Goal: Information Seeking & Learning: Compare options

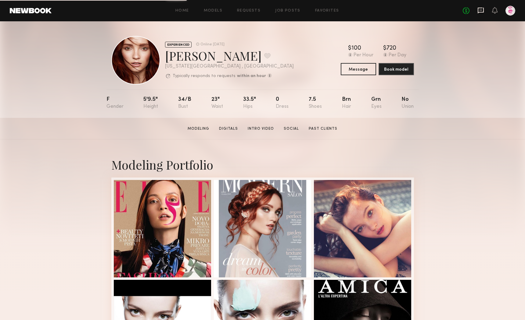
click at [480, 11] on icon at bounding box center [480, 10] width 7 height 7
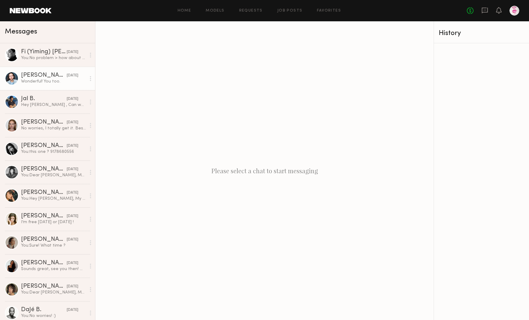
click at [67, 77] on div "08/21/2025" at bounding box center [73, 76] width 12 height 6
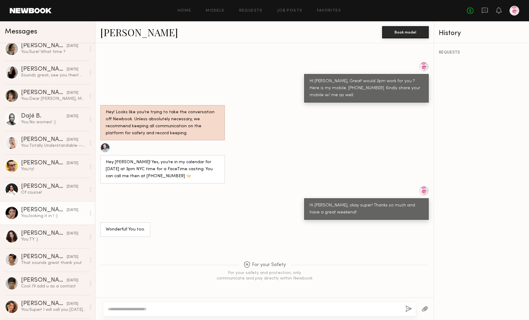
scroll to position [217, 0]
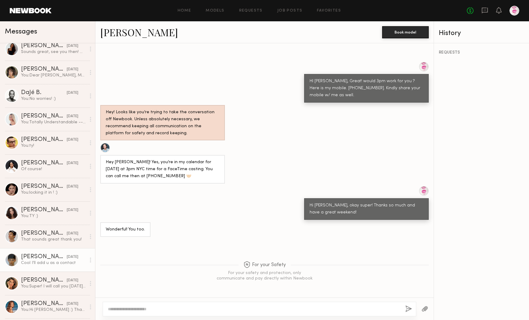
click at [54, 260] on div "Cool I’ll add u as a contact" at bounding box center [53, 263] width 65 height 6
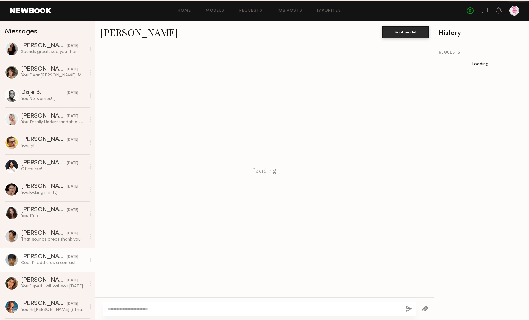
scroll to position [507, 0]
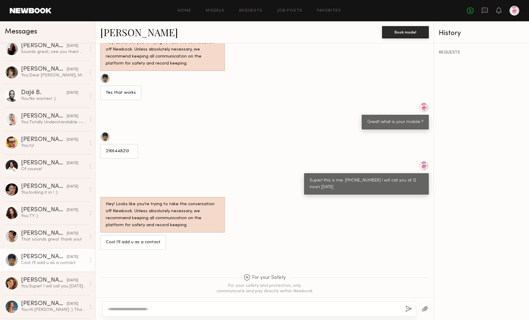
click at [119, 32] on link "Jasper M." at bounding box center [139, 32] width 78 height 13
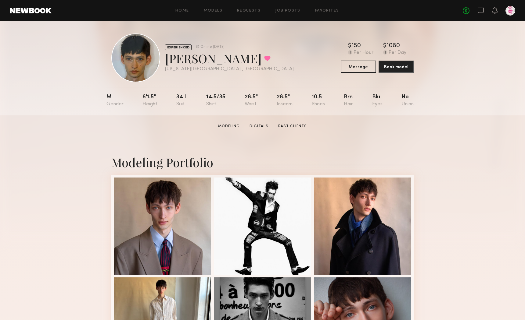
scroll to position [3, 0]
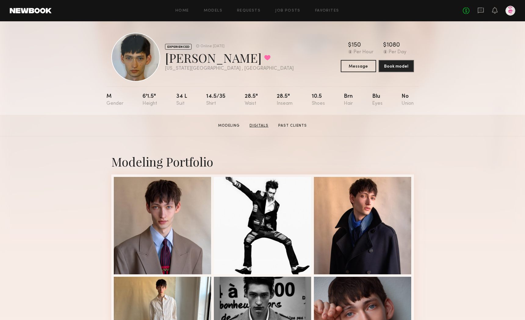
click at [257, 126] on link "Digitals" at bounding box center [259, 125] width 24 height 5
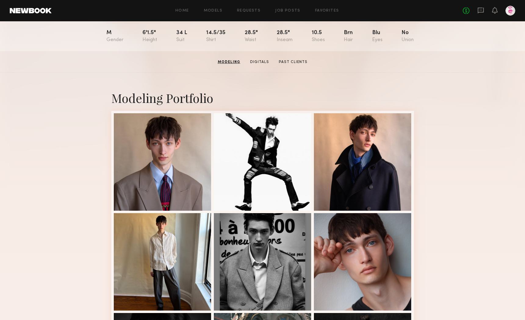
scroll to position [0, 0]
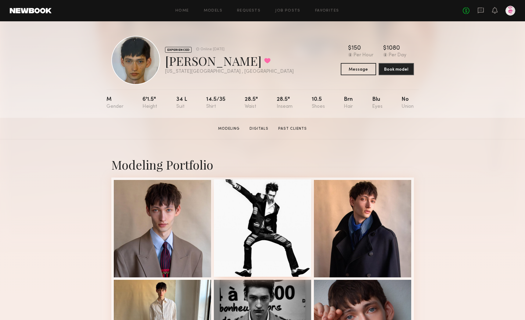
click at [259, 127] on link "Digitals" at bounding box center [259, 128] width 24 height 5
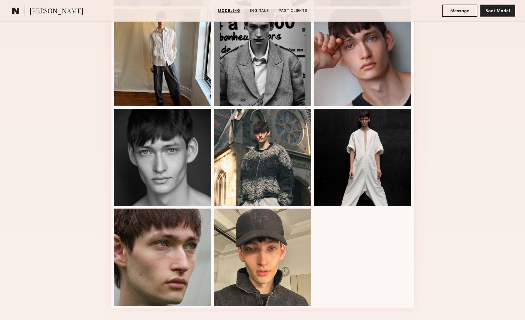
scroll to position [272, 0]
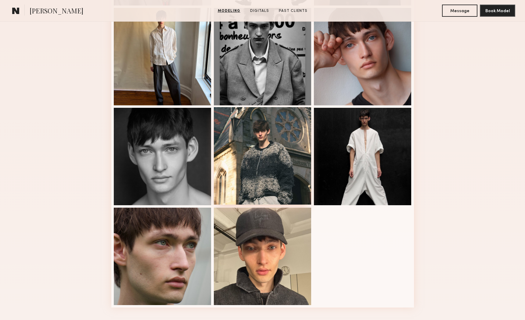
click at [268, 115] on div at bounding box center [263, 156] width 98 height 98
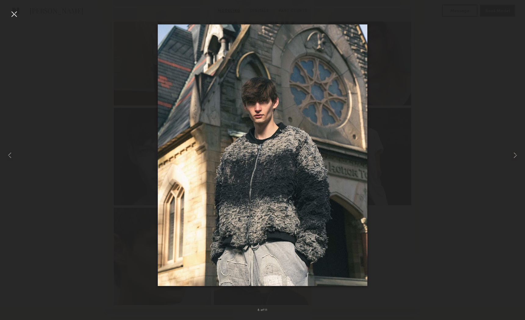
click at [13, 15] on div at bounding box center [14, 14] width 10 height 10
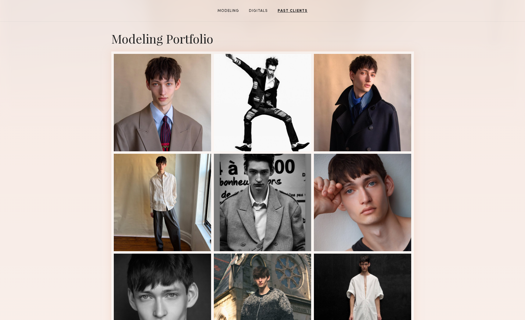
scroll to position [0, 0]
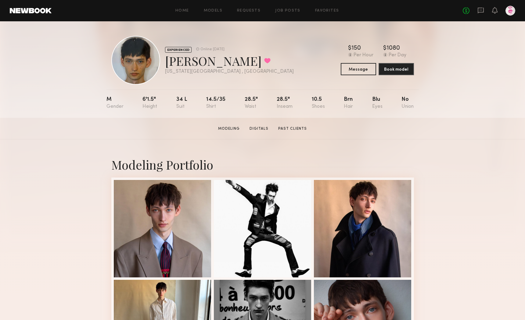
click at [181, 13] on div "Home Models Requests Job Posts Favorites Sign Out No fees up to $5,000" at bounding box center [283, 11] width 463 height 10
click at [213, 9] on link "Models" at bounding box center [213, 11] width 19 height 4
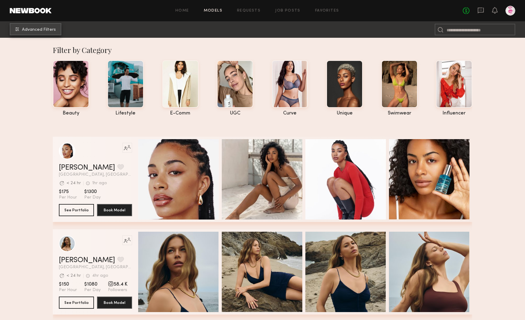
click at [45, 29] on span "Advanced Filters" at bounding box center [39, 30] width 34 height 4
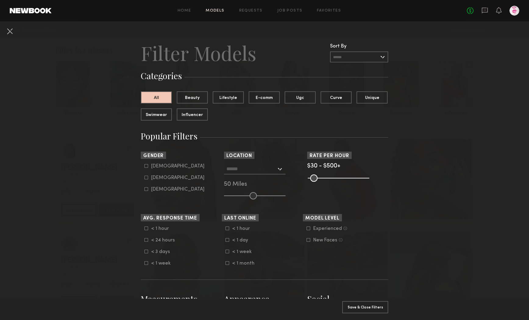
click at [147, 166] on label "Male" at bounding box center [175, 166] width 60 height 4
type input "*"
click at [275, 170] on div at bounding box center [255, 169] width 62 height 11
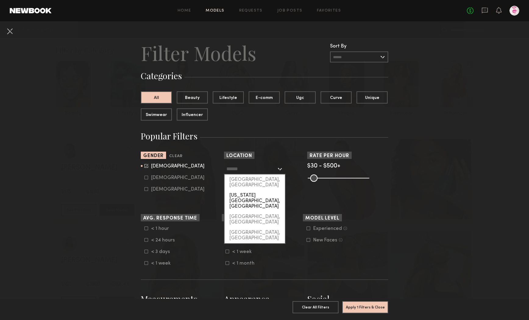
click at [264, 191] on div "[US_STATE][GEOGRAPHIC_DATA], [GEOGRAPHIC_DATA]" at bounding box center [255, 201] width 60 height 21
type input "**********"
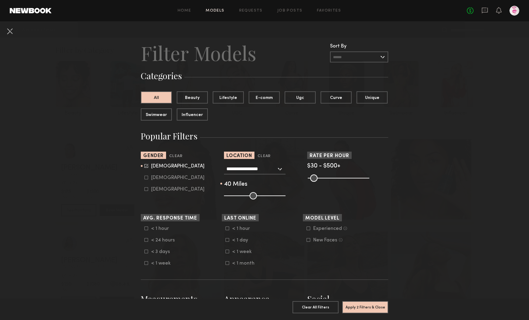
type input "**"
click at [245, 197] on input "range" at bounding box center [255, 195] width 62 height 7
click at [362, 305] on button "Apply 2 Filters & Close" at bounding box center [365, 307] width 46 height 12
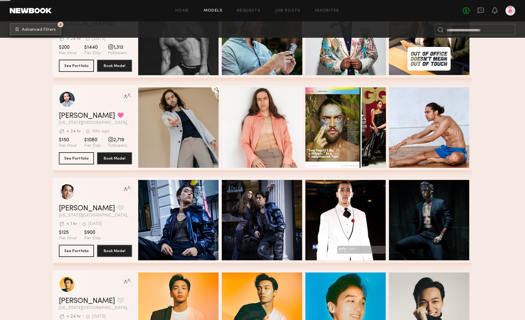
scroll to position [712, 0]
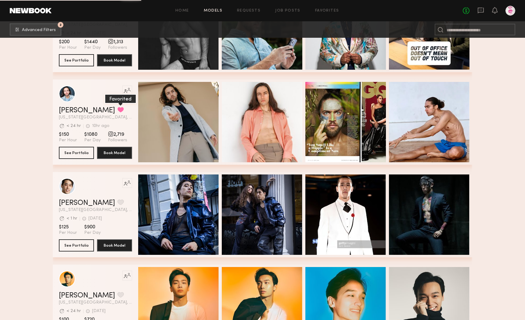
click at [117, 110] on button "grid" at bounding box center [120, 109] width 6 height 5
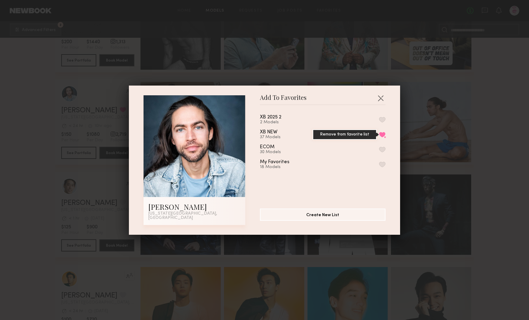
click at [379, 137] on button "Remove from favorite list" at bounding box center [382, 134] width 6 height 5
drag, startPoint x: 381, startPoint y: 100, endPoint x: 387, endPoint y: 103, distance: 6.5
click at [382, 100] on button "button" at bounding box center [381, 98] width 10 height 10
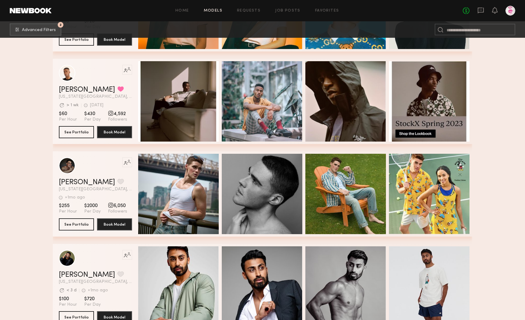
scroll to position [1015, 0]
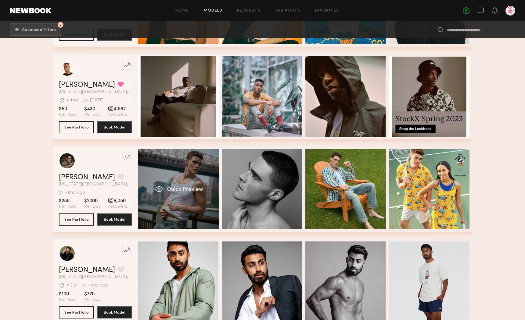
click at [167, 191] on span "Quick Preview" at bounding box center [184, 189] width 37 height 5
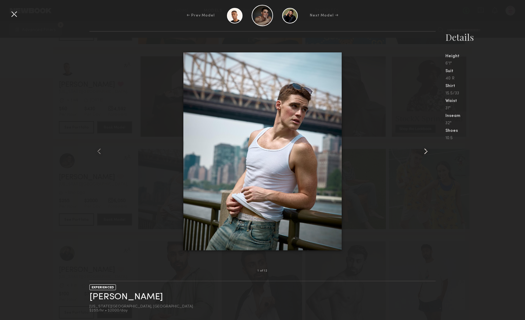
click at [427, 151] on common-icon at bounding box center [426, 152] width 10 height 10
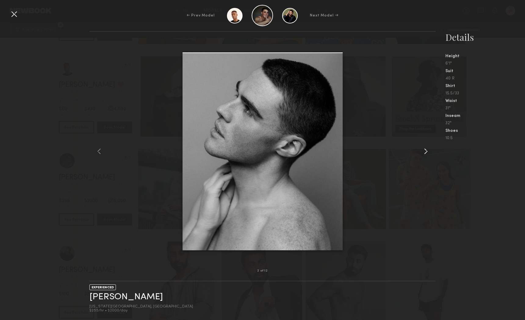
click at [427, 151] on common-icon at bounding box center [426, 152] width 10 height 10
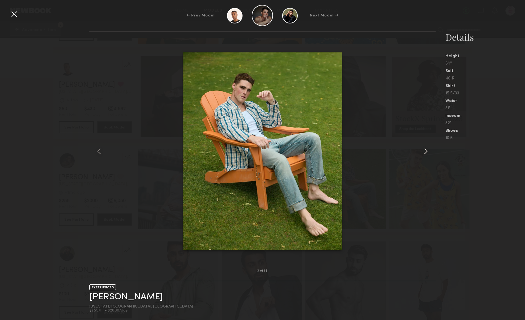
click at [427, 151] on common-icon at bounding box center [426, 152] width 10 height 10
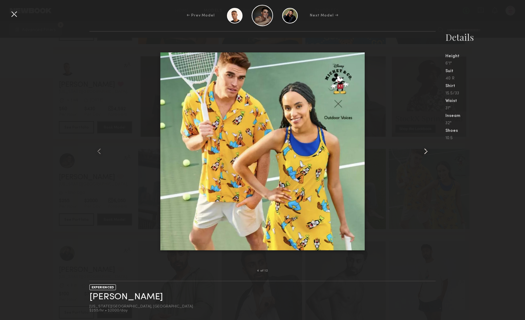
click at [426, 151] on common-icon at bounding box center [426, 152] width 10 height 10
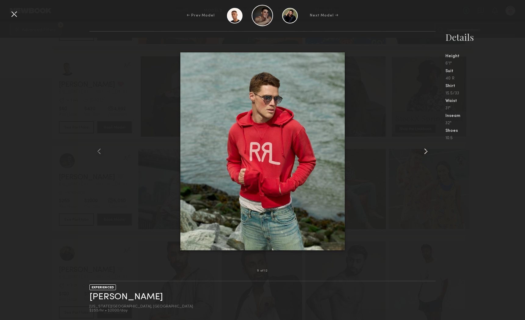
click at [426, 151] on common-icon at bounding box center [426, 152] width 10 height 10
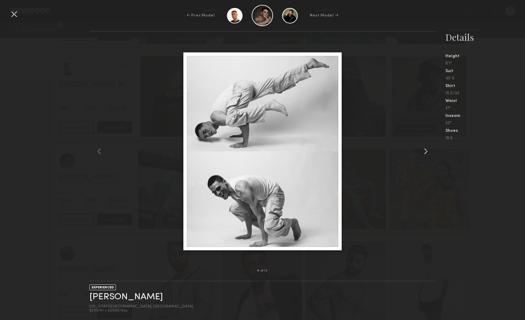
click at [426, 151] on common-icon at bounding box center [426, 152] width 10 height 10
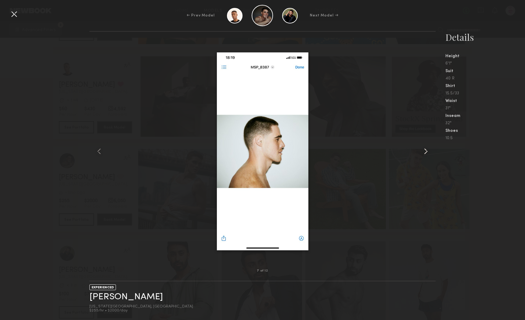
click at [426, 151] on common-icon at bounding box center [426, 152] width 10 height 10
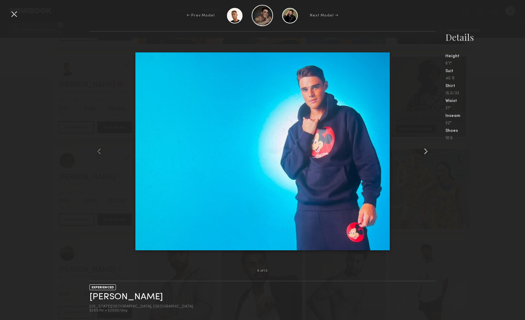
click at [427, 151] on common-icon at bounding box center [426, 152] width 10 height 10
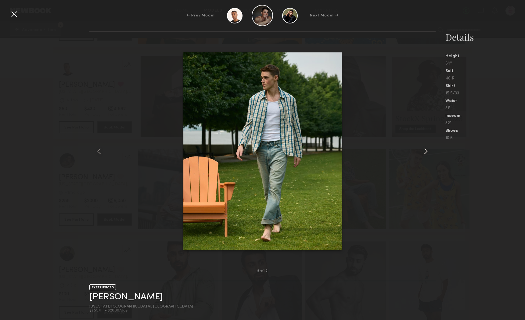
click at [427, 151] on common-icon at bounding box center [426, 152] width 10 height 10
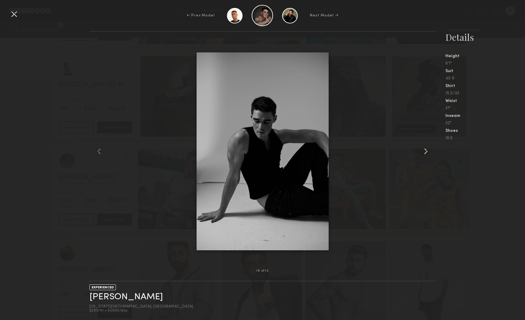
click at [427, 151] on common-icon at bounding box center [426, 152] width 10 height 10
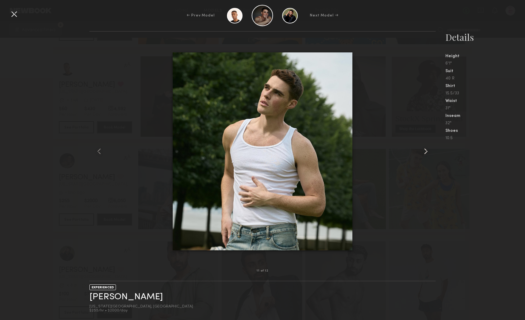
click at [427, 151] on common-icon at bounding box center [426, 152] width 10 height 10
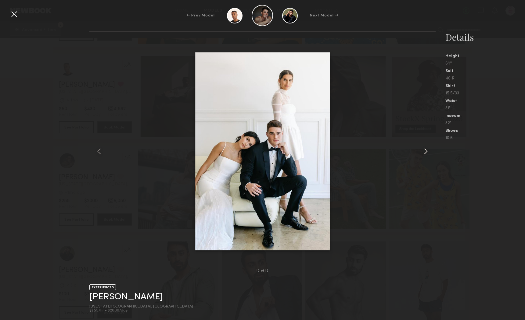
click at [427, 151] on common-icon at bounding box center [426, 152] width 10 height 10
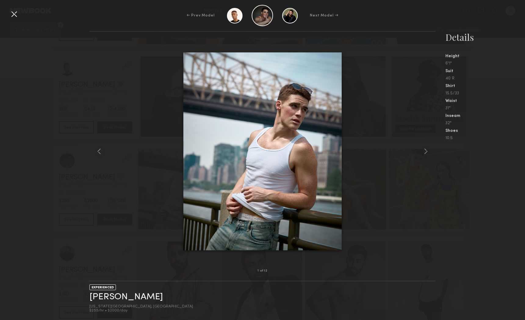
click at [14, 13] on div at bounding box center [14, 14] width 10 height 10
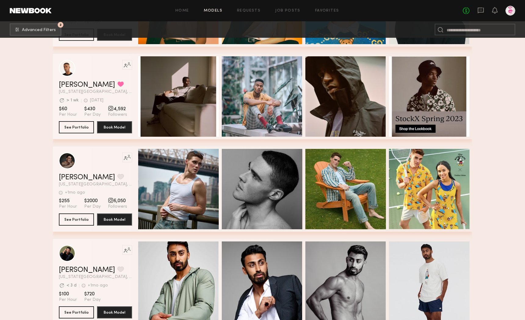
click at [106, 168] on div "Like this model’s look? Tap to explore similar talent profiles." at bounding box center [95, 161] width 73 height 16
click at [71, 216] on button "See Portfolio" at bounding box center [76, 219] width 35 height 12
click at [117, 178] on button "grid" at bounding box center [120, 176] width 6 height 5
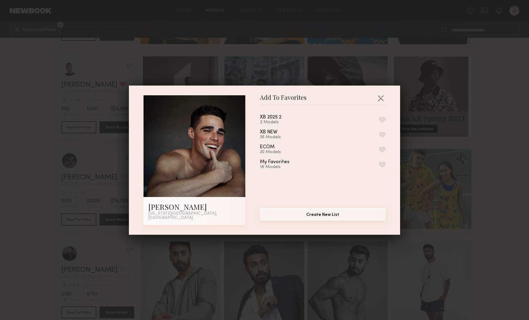
click at [322, 217] on button "Create New List" at bounding box center [323, 215] width 126 height 12
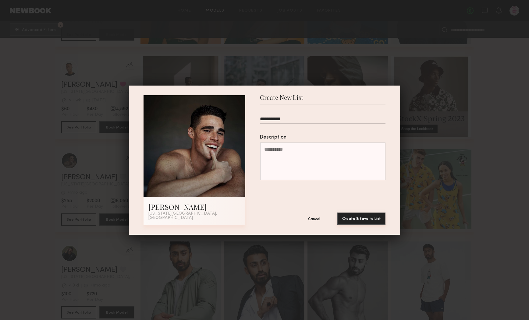
type input "**********"
click at [355, 213] on button "Create & Save to List" at bounding box center [361, 219] width 48 height 12
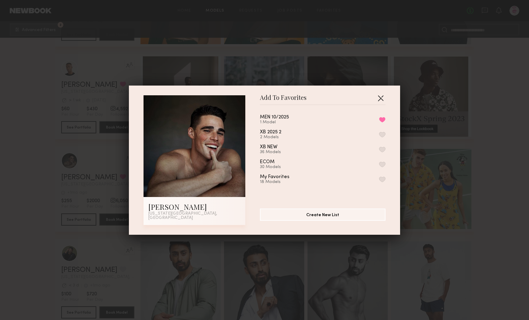
click at [381, 99] on button "button" at bounding box center [381, 98] width 10 height 10
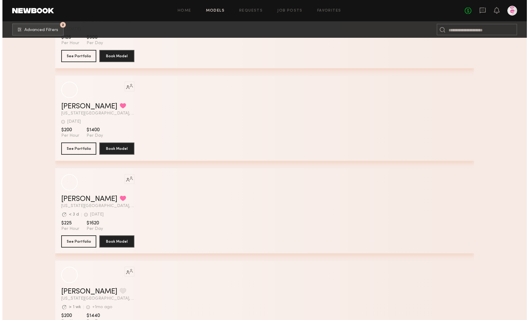
scroll to position [3033, 0]
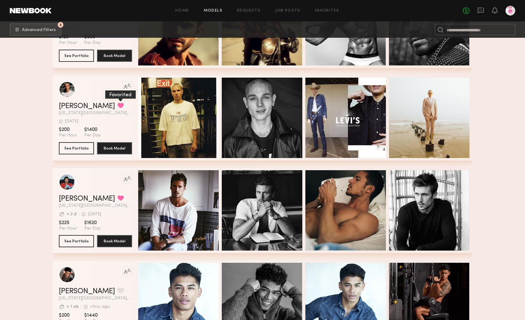
click at [117, 105] on button "grid" at bounding box center [120, 105] width 6 height 5
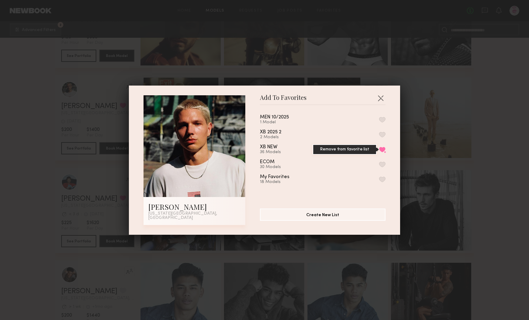
click at [379, 150] on button "Remove from favorite list" at bounding box center [382, 149] width 6 height 5
click at [377, 102] on button "button" at bounding box center [381, 98] width 10 height 10
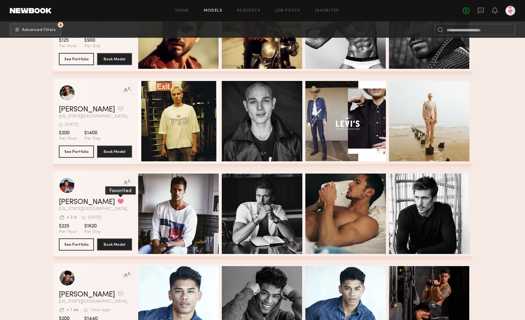
click at [117, 201] on button "grid" at bounding box center [120, 201] width 6 height 5
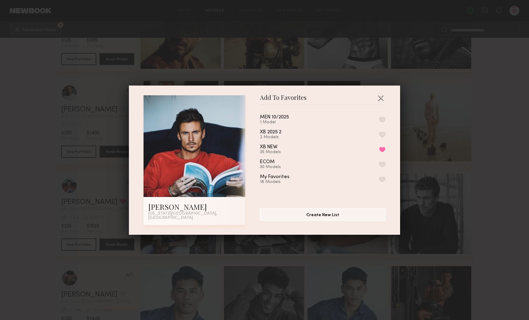
drag, startPoint x: 376, startPoint y: 152, endPoint x: 390, endPoint y: 159, distance: 15.8
click at [379, 152] on button "Remove from favorite list" at bounding box center [382, 149] width 6 height 5
click at [379, 100] on button "button" at bounding box center [381, 98] width 10 height 10
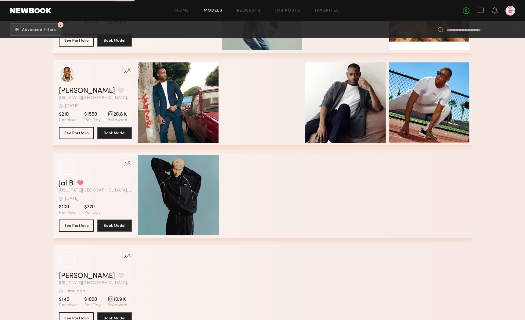
scroll to position [6303, 0]
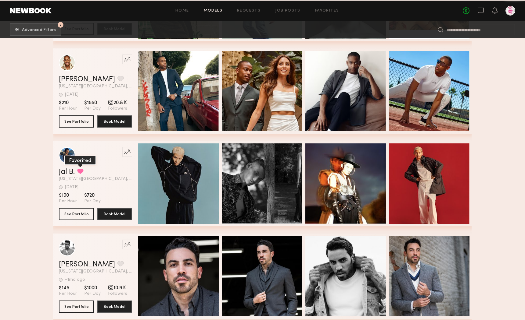
click at [81, 171] on button "grid" at bounding box center [80, 171] width 6 height 5
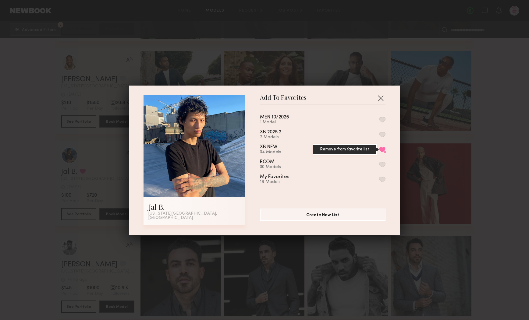
click at [379, 151] on button "Remove from favorite list" at bounding box center [382, 149] width 6 height 5
click at [376, 98] on button "button" at bounding box center [381, 98] width 10 height 10
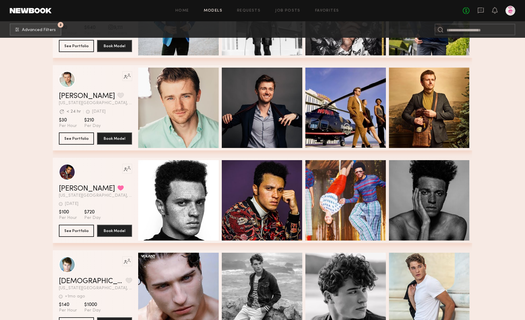
scroll to position [6944, 0]
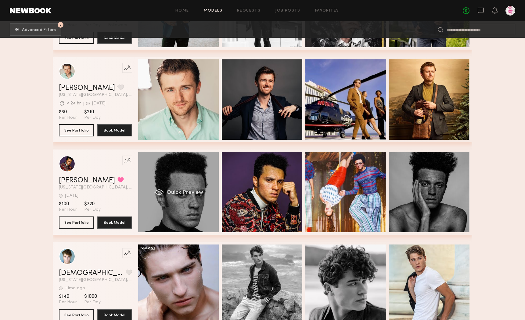
click at [195, 172] on div "Quick Preview" at bounding box center [178, 192] width 80 height 80
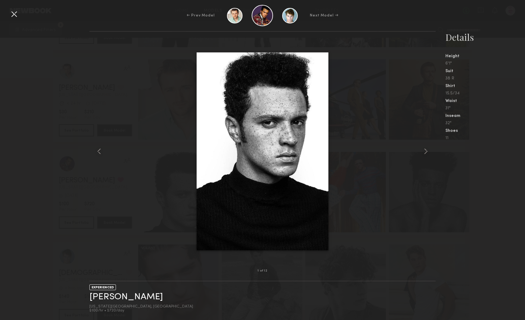
click at [14, 13] on div at bounding box center [14, 14] width 10 height 10
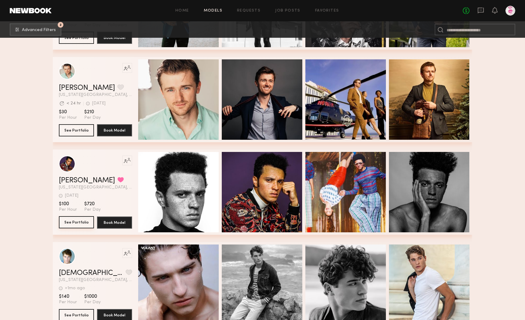
click at [79, 223] on button "See Portfolio" at bounding box center [76, 222] width 35 height 12
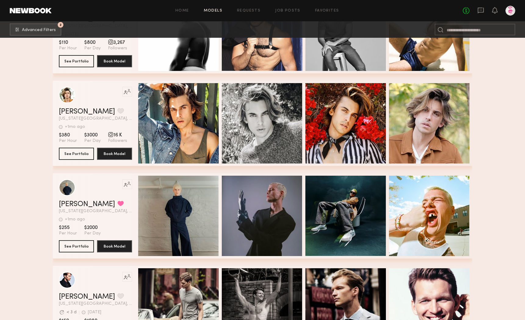
scroll to position [7387, 0]
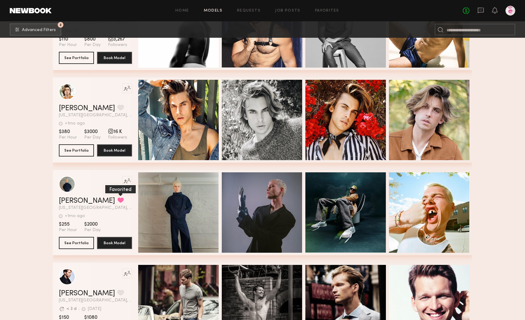
click at [117, 199] on button "grid" at bounding box center [120, 200] width 6 height 5
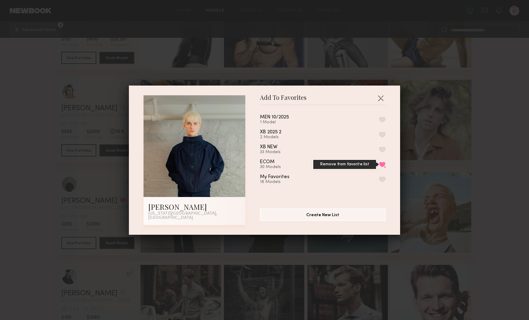
drag, startPoint x: 377, startPoint y: 166, endPoint x: 377, endPoint y: 169, distance: 3.7
click at [379, 166] on button "Remove from favorite list" at bounding box center [382, 164] width 6 height 5
drag, startPoint x: 380, startPoint y: 100, endPoint x: 381, endPoint y: 105, distance: 5.5
click at [380, 101] on button "button" at bounding box center [381, 98] width 10 height 10
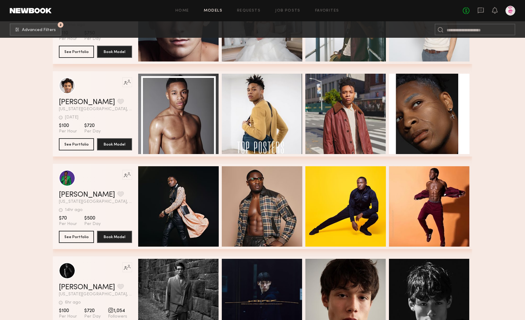
scroll to position [13186, 0]
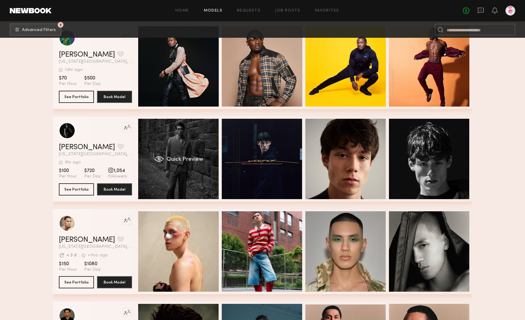
click at [180, 150] on div "Quick Preview" at bounding box center [178, 159] width 80 height 80
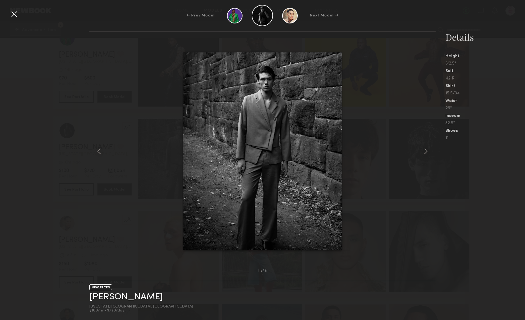
click at [10, 13] on div at bounding box center [14, 14] width 10 height 10
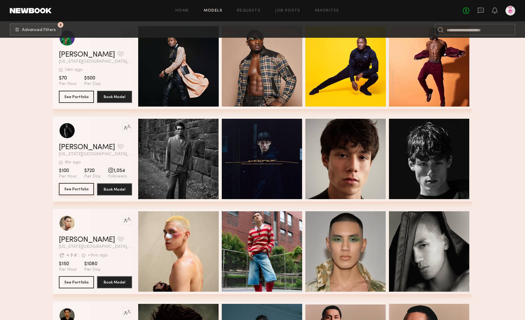
click at [78, 187] on button "See Portfolio" at bounding box center [76, 189] width 35 height 12
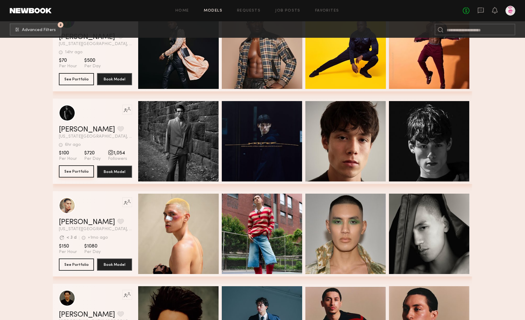
scroll to position [13205, 0]
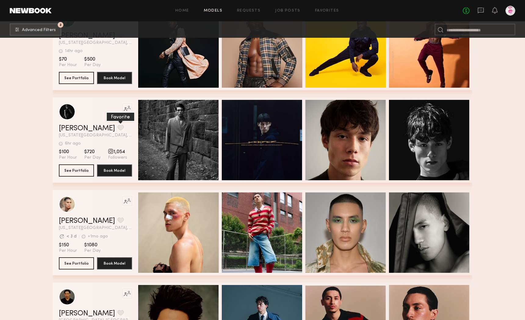
click at [117, 126] on button "grid" at bounding box center [120, 127] width 6 height 5
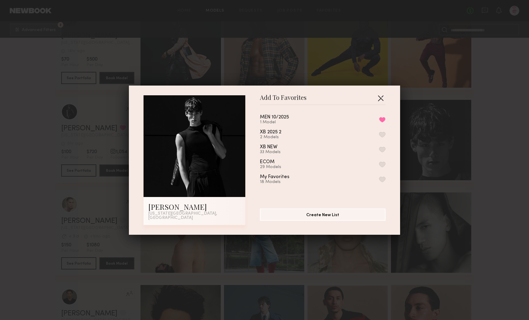
click at [380, 101] on button "button" at bounding box center [381, 98] width 10 height 10
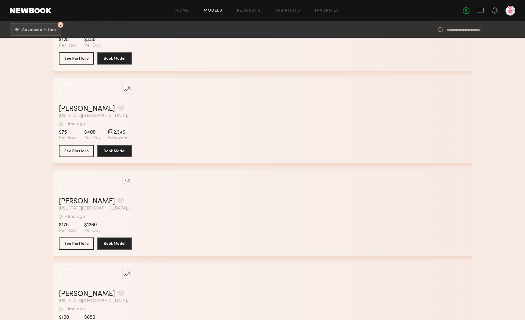
scroll to position [18989, 0]
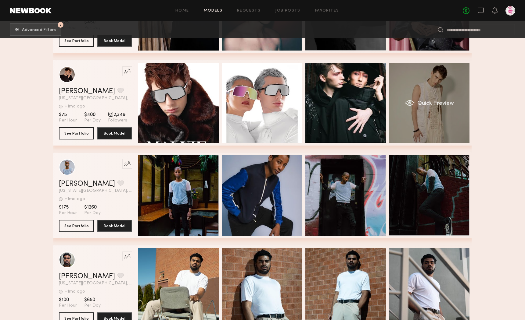
click at [440, 98] on div "Quick Preview" at bounding box center [429, 103] width 80 height 80
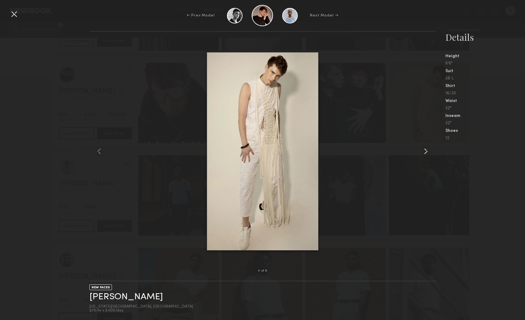
click at [426, 147] on common-icon at bounding box center [426, 152] width 10 height 10
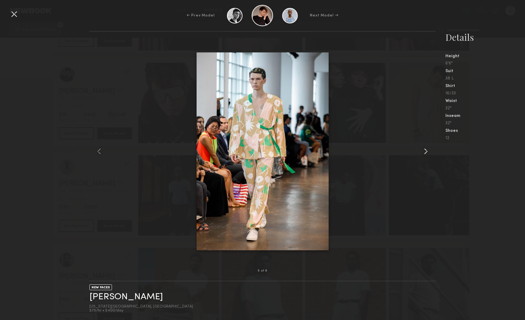
click at [426, 147] on common-icon at bounding box center [426, 152] width 10 height 10
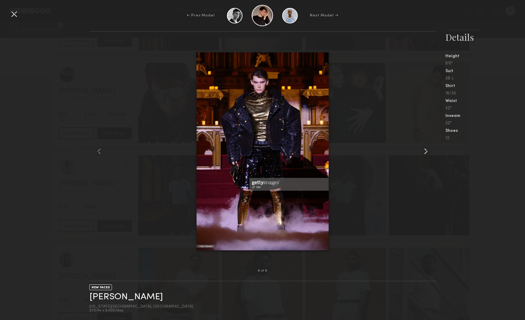
click at [426, 147] on common-icon at bounding box center [426, 152] width 10 height 10
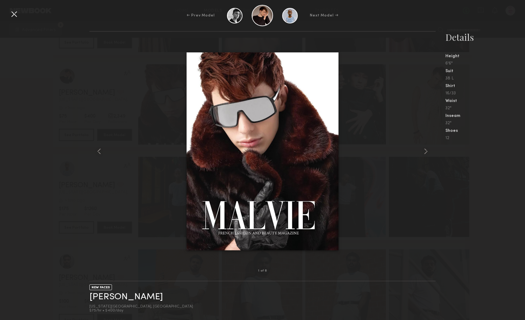
click at [16, 12] on div at bounding box center [14, 14] width 10 height 10
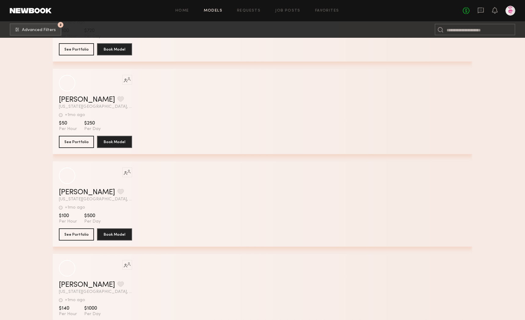
scroll to position [27495, 0]
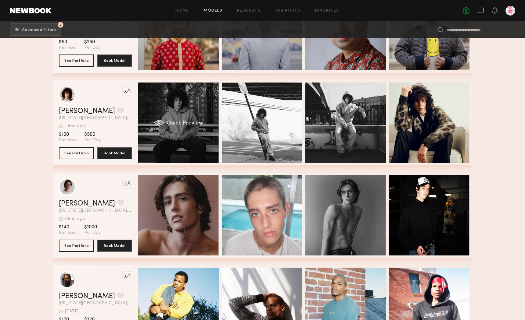
click at [180, 134] on div "Quick Preview" at bounding box center [178, 123] width 80 height 80
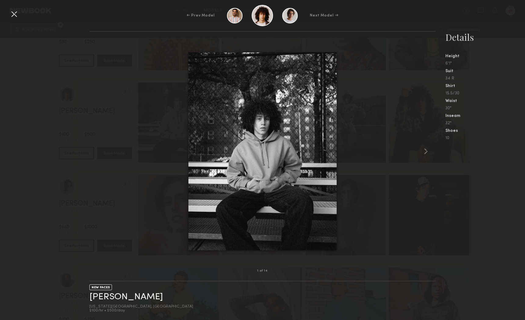
click at [13, 13] on div at bounding box center [14, 14] width 10 height 10
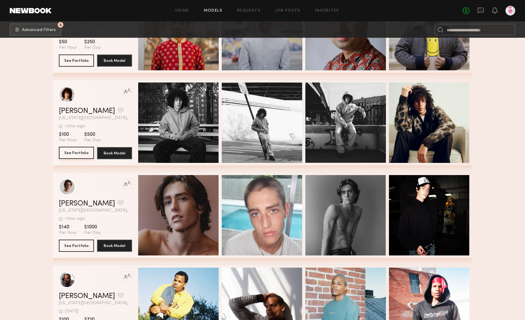
click at [74, 151] on button "See Portfolio" at bounding box center [76, 153] width 35 height 12
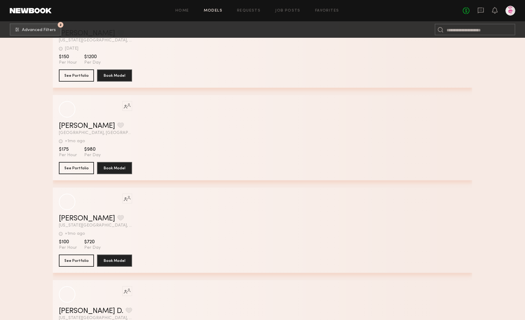
scroll to position [26178, 0]
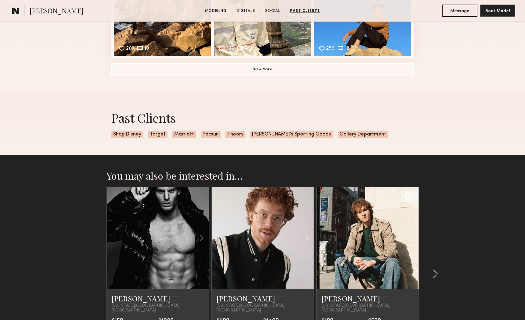
scroll to position [1040, 0]
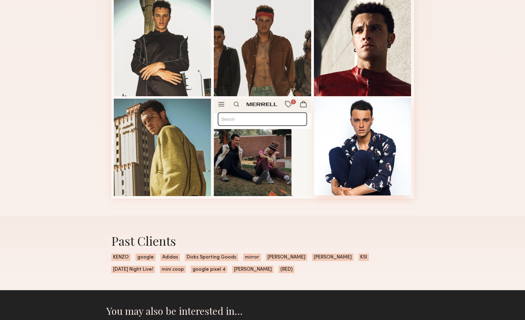
scroll to position [360, 0]
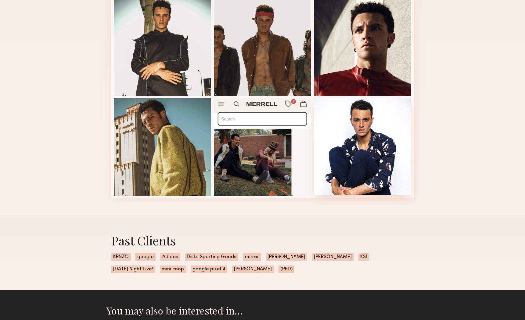
click at [360, 137] on div at bounding box center [363, 147] width 98 height 98
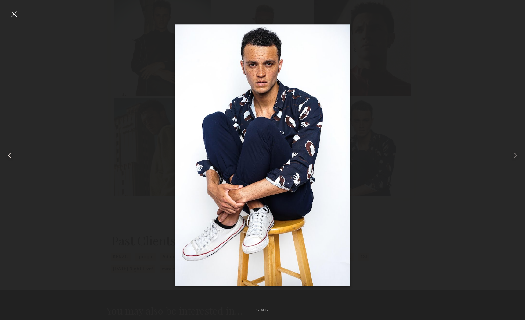
click at [12, 155] on common-icon at bounding box center [10, 156] width 10 height 10
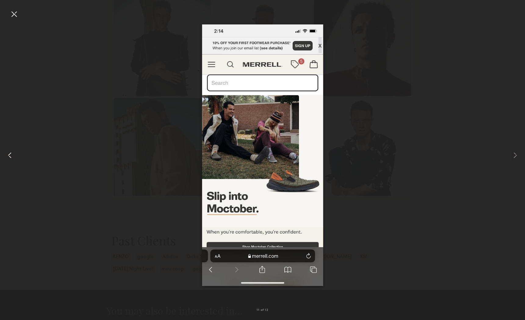
click at [12, 155] on common-icon at bounding box center [10, 156] width 10 height 10
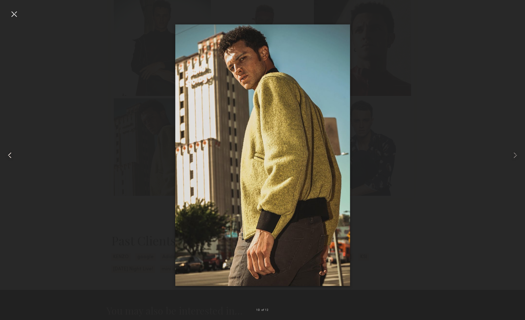
click at [12, 155] on common-icon at bounding box center [10, 156] width 10 height 10
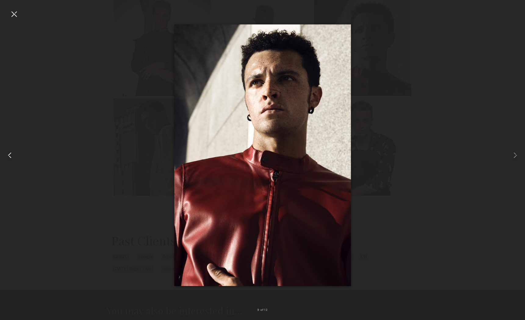
click at [12, 155] on common-icon at bounding box center [10, 156] width 10 height 10
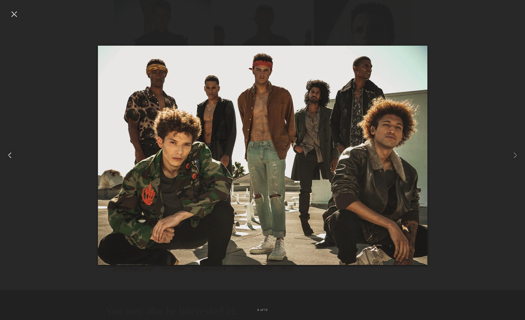
click at [12, 155] on common-icon at bounding box center [10, 156] width 10 height 10
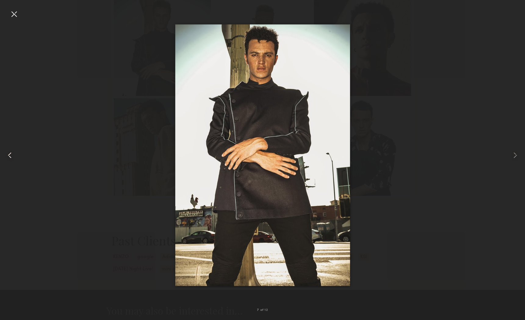
click at [12, 155] on common-icon at bounding box center [10, 156] width 10 height 10
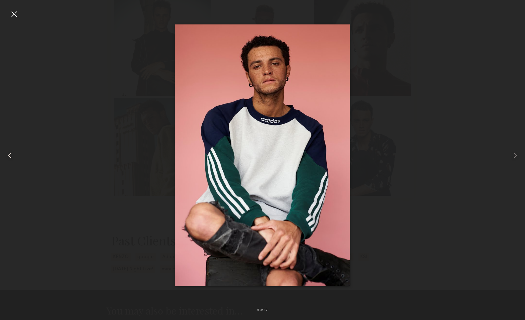
click at [12, 155] on common-icon at bounding box center [10, 156] width 10 height 10
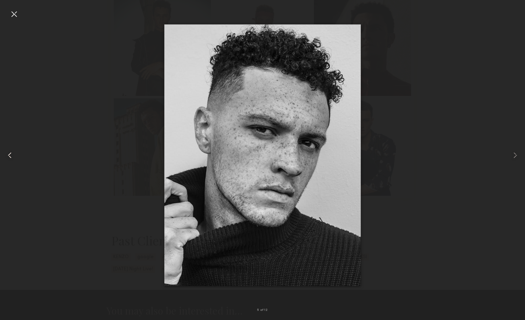
click at [12, 155] on common-icon at bounding box center [10, 156] width 10 height 10
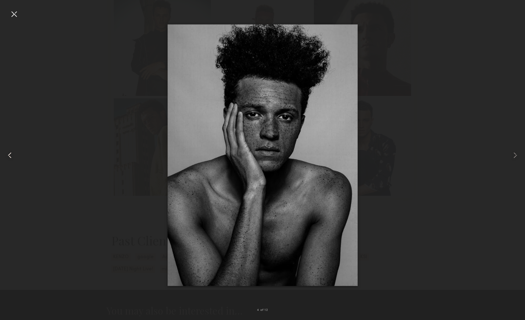
click at [12, 155] on common-icon at bounding box center [10, 156] width 10 height 10
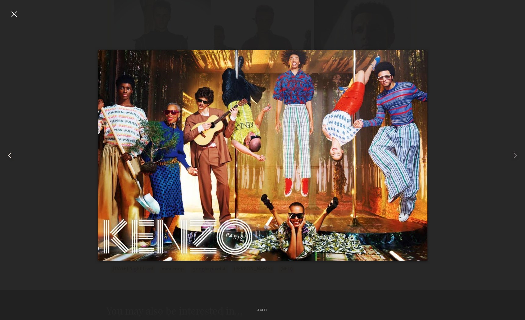
click at [12, 155] on common-icon at bounding box center [10, 156] width 10 height 10
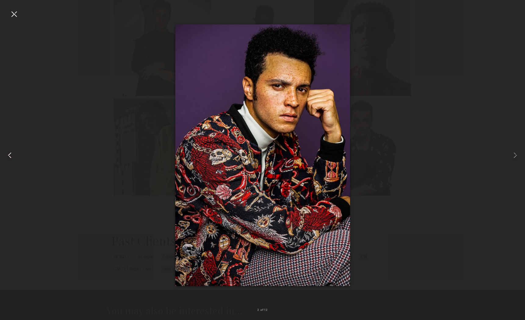
click at [11, 155] on common-icon at bounding box center [10, 156] width 10 height 10
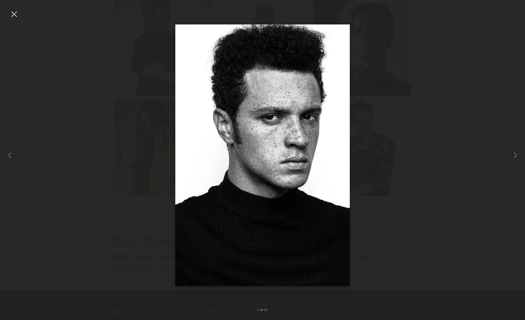
drag, startPoint x: 62, startPoint y: 27, endPoint x: 48, endPoint y: 29, distance: 14.7
click at [62, 27] on div at bounding box center [262, 155] width 525 height 291
click at [15, 12] on div at bounding box center [14, 14] width 10 height 10
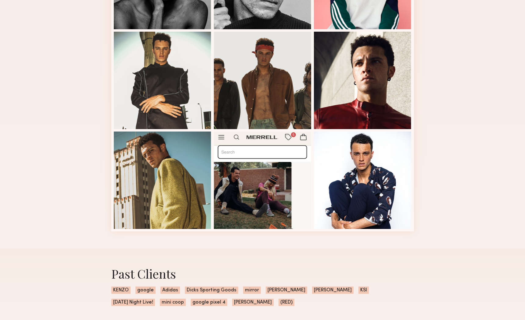
scroll to position [324, 0]
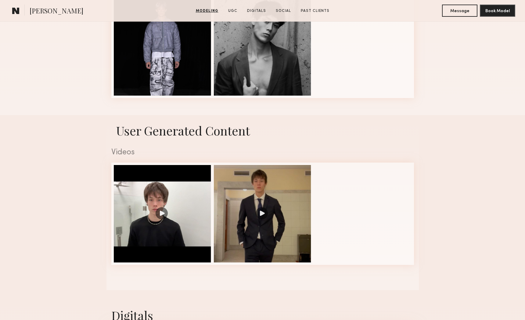
scroll to position [393, 0]
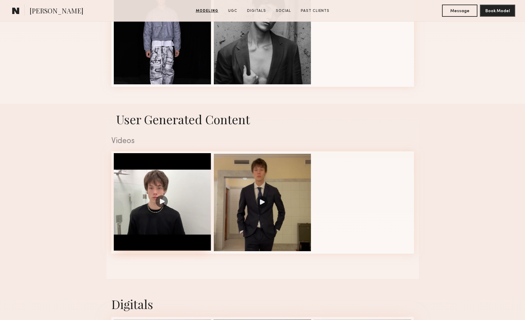
click at [159, 202] on div at bounding box center [163, 202] width 98 height 98
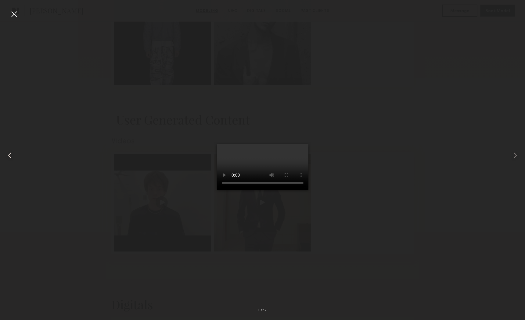
click at [11, 154] on common-icon at bounding box center [10, 156] width 10 height 10
click at [15, 14] on div at bounding box center [14, 14] width 10 height 10
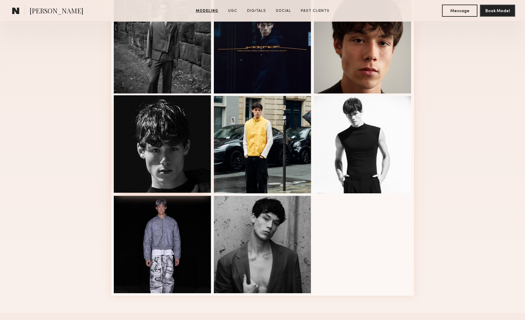
scroll to position [185, 0]
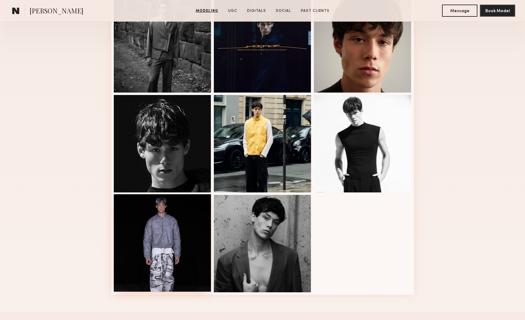
click at [174, 241] on div at bounding box center [163, 244] width 98 height 98
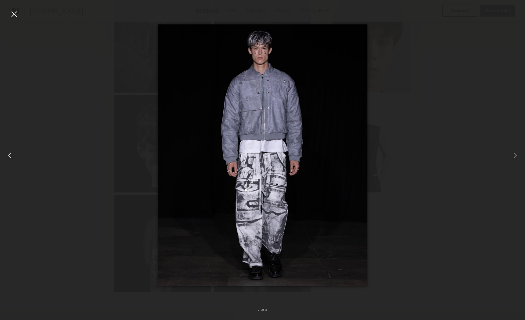
click at [12, 155] on common-icon at bounding box center [10, 156] width 10 height 10
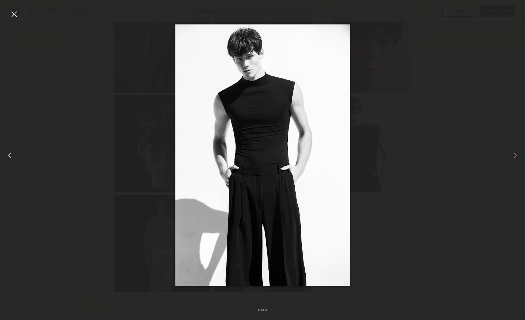
click at [12, 155] on common-icon at bounding box center [10, 156] width 10 height 10
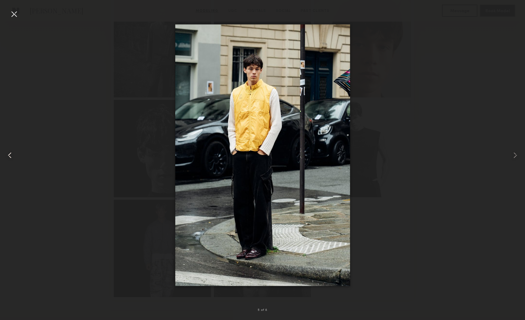
click at [12, 155] on common-icon at bounding box center [10, 156] width 10 height 10
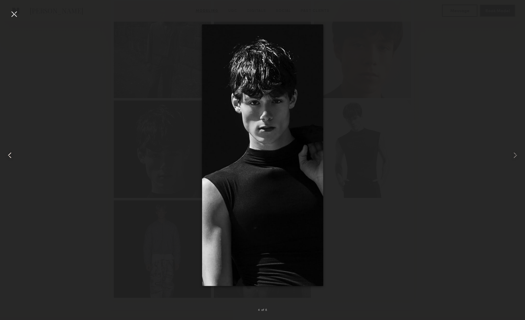
scroll to position [179, 0]
click at [12, 155] on common-icon at bounding box center [10, 156] width 10 height 10
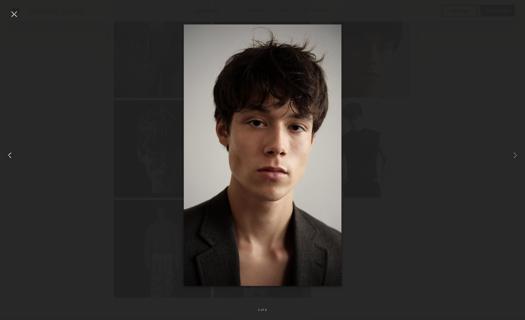
scroll to position [180, 0]
click at [12, 155] on common-icon at bounding box center [10, 156] width 10 height 10
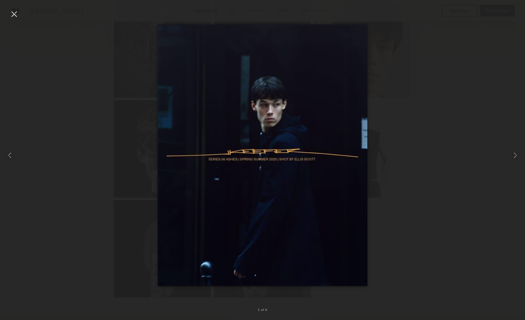
click at [472, 103] on div at bounding box center [262, 155] width 525 height 291
click at [17, 155] on div at bounding box center [10, 155] width 21 height 291
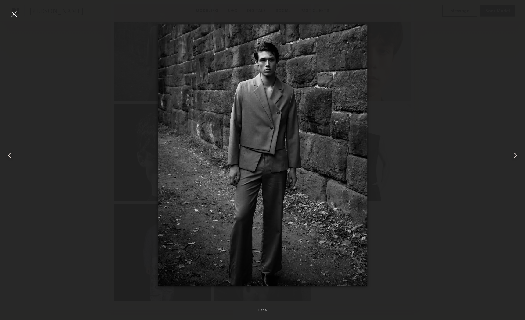
click at [16, 155] on div at bounding box center [10, 155] width 21 height 291
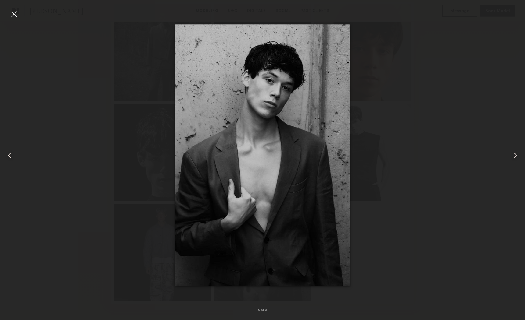
scroll to position [176, 0]
click at [16, 155] on div at bounding box center [10, 155] width 21 height 291
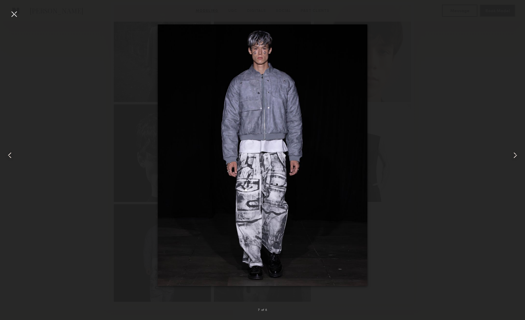
drag, startPoint x: 17, startPoint y: 14, endPoint x: 28, endPoint y: 44, distance: 32.0
click at [17, 14] on div at bounding box center [14, 14] width 10 height 10
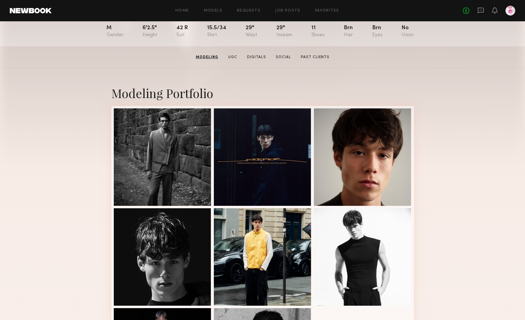
scroll to position [0, 0]
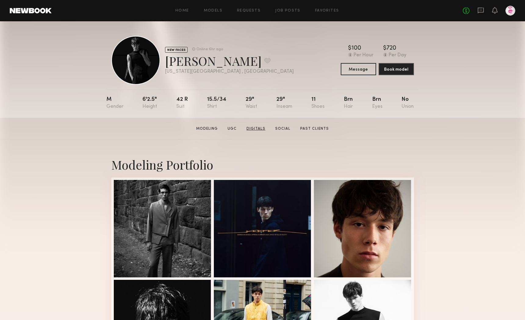
click at [259, 127] on link "Digitals" at bounding box center [256, 128] width 24 height 5
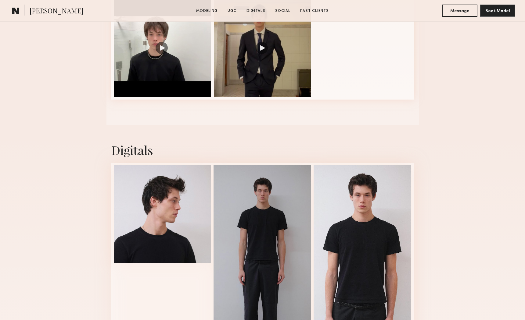
scroll to position [636, 0]
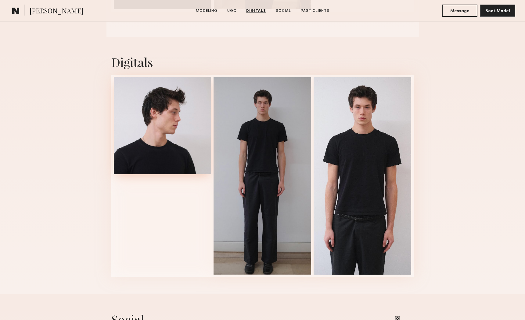
click at [153, 127] on div at bounding box center [163, 126] width 98 height 98
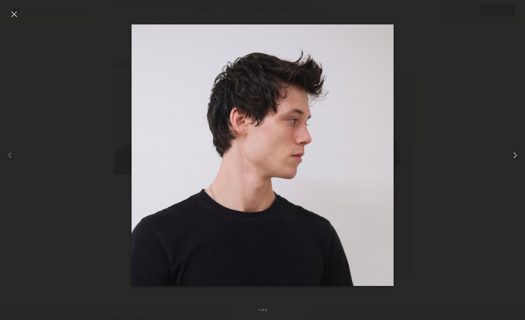
click at [514, 156] on common-icon at bounding box center [515, 156] width 10 height 10
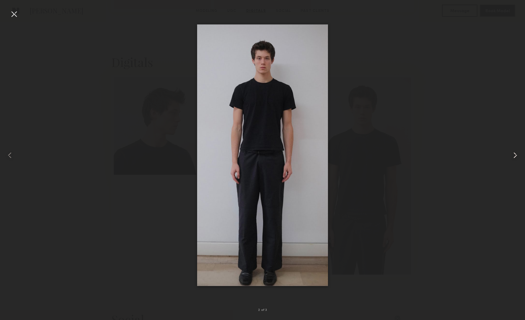
click at [514, 156] on common-icon at bounding box center [515, 156] width 10 height 10
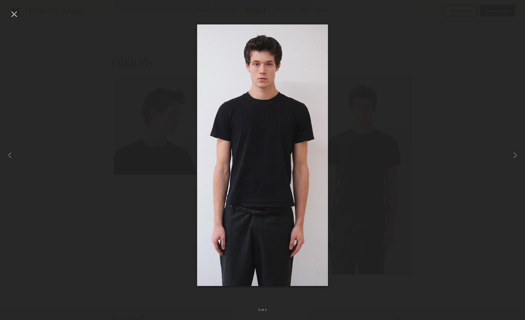
click at [474, 155] on div at bounding box center [262, 155] width 525 height 291
click at [15, 16] on div at bounding box center [14, 14] width 10 height 10
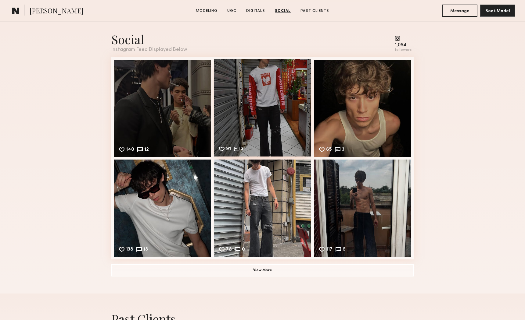
scroll to position [917, 0]
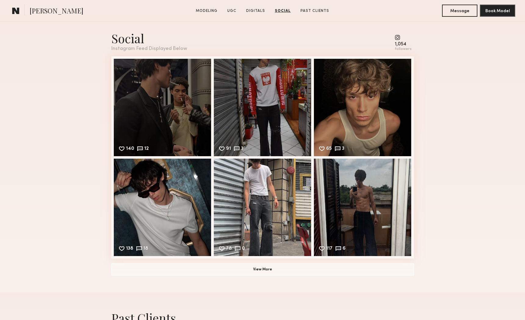
drag, startPoint x: 400, startPoint y: 39, endPoint x: 366, endPoint y: 54, distance: 37.2
click at [400, 39] on common-icon at bounding box center [402, 37] width 17 height 5
click at [149, 112] on div "140 12 Likes & comments displayed to show model’s engagement" at bounding box center [163, 107] width 98 height 98
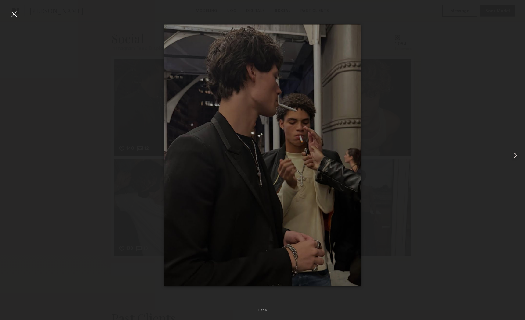
click at [516, 155] on common-icon at bounding box center [515, 156] width 10 height 10
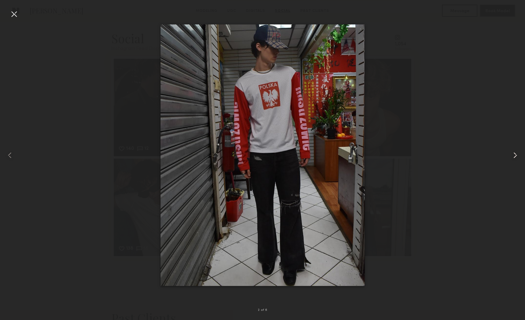
click at [516, 155] on common-icon at bounding box center [515, 156] width 10 height 10
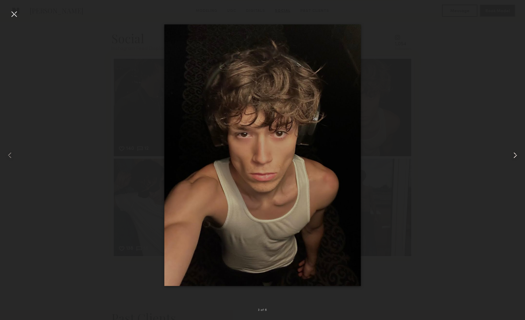
click at [516, 155] on common-icon at bounding box center [515, 156] width 10 height 10
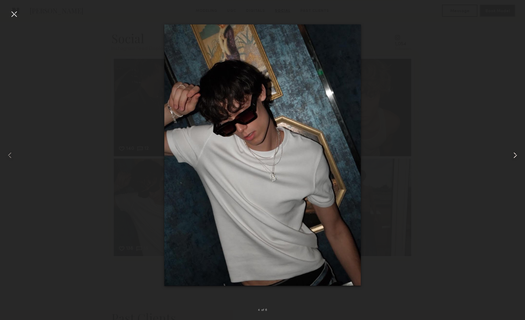
click at [516, 155] on common-icon at bounding box center [515, 156] width 10 height 10
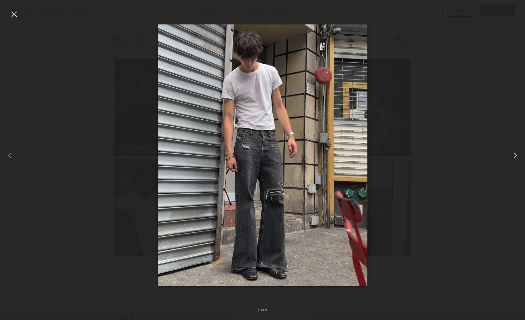
click at [516, 155] on common-icon at bounding box center [515, 156] width 10 height 10
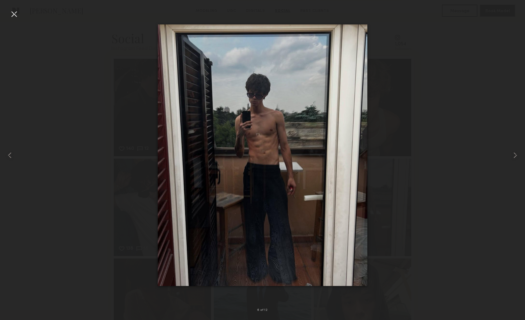
click at [14, 16] on div at bounding box center [14, 14] width 10 height 10
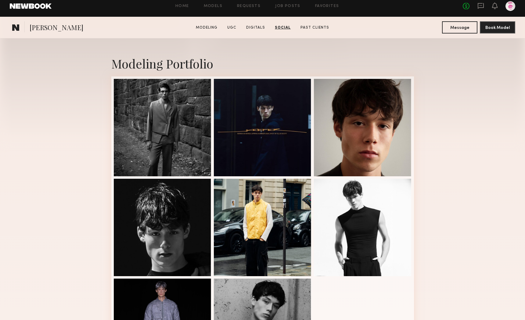
scroll to position [0, 0]
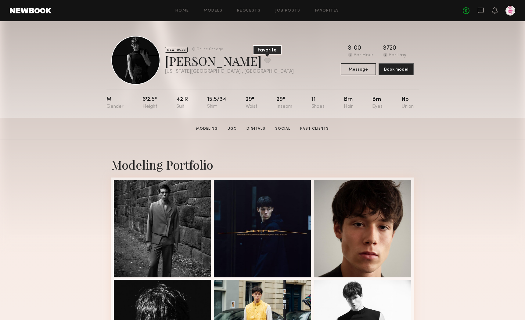
click at [264, 59] on button at bounding box center [267, 60] width 6 height 5
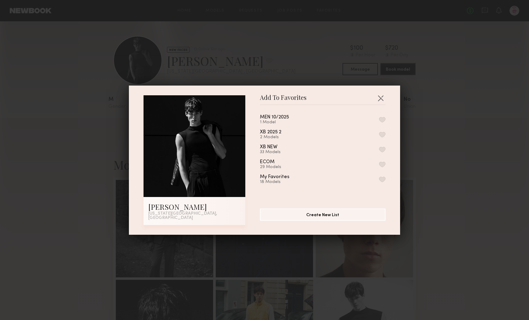
drag, startPoint x: 377, startPoint y: 122, endPoint x: 374, endPoint y: 124, distance: 3.9
click at [379, 122] on button "button" at bounding box center [382, 119] width 6 height 5
drag, startPoint x: 378, startPoint y: 99, endPoint x: 384, endPoint y: 100, distance: 6.8
click at [378, 99] on button "button" at bounding box center [381, 98] width 10 height 10
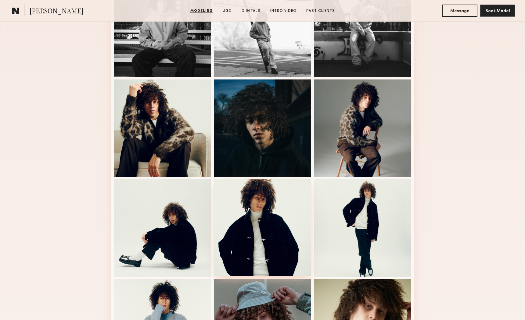
scroll to position [158, 0]
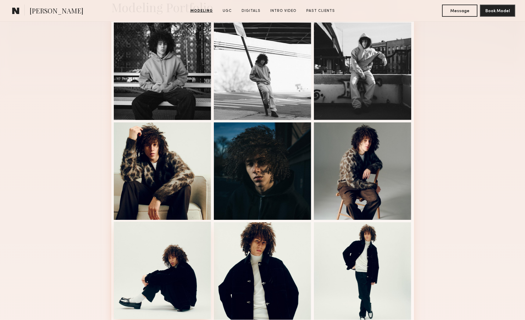
click at [179, 258] on div at bounding box center [163, 271] width 98 height 98
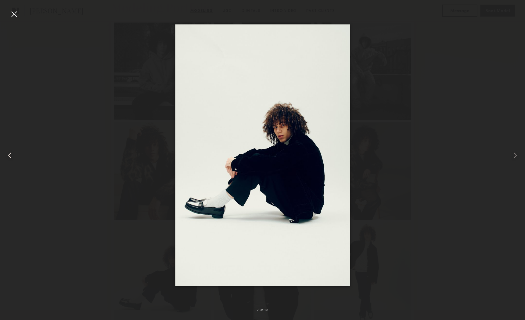
click at [10, 155] on common-icon at bounding box center [10, 156] width 10 height 10
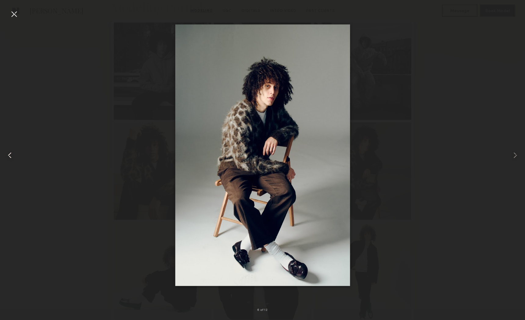
click at [10, 155] on common-icon at bounding box center [10, 156] width 10 height 10
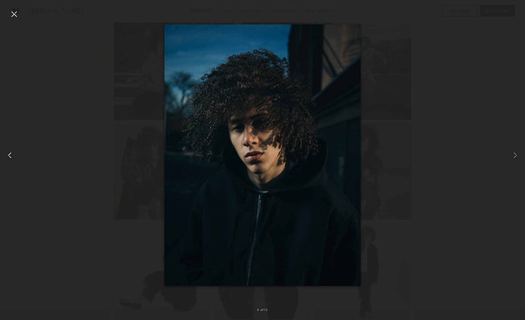
click at [10, 155] on common-icon at bounding box center [10, 156] width 10 height 10
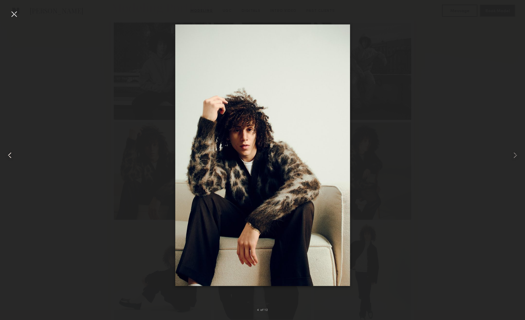
click at [10, 155] on common-icon at bounding box center [10, 156] width 10 height 10
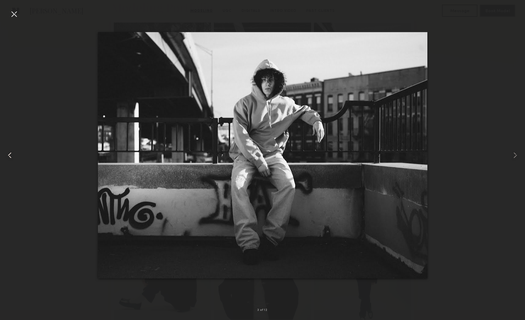
click at [10, 155] on common-icon at bounding box center [10, 156] width 10 height 10
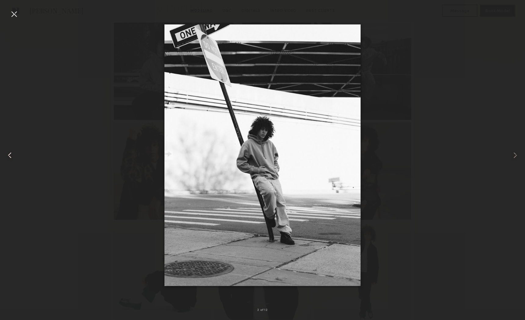
click at [10, 155] on common-icon at bounding box center [10, 156] width 10 height 10
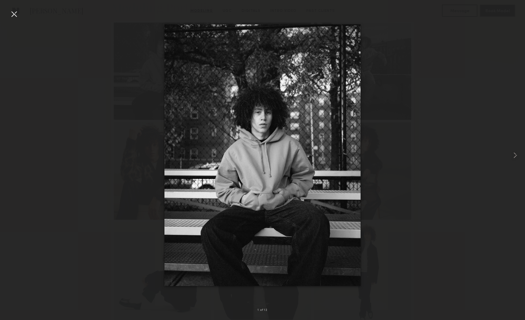
click at [10, 155] on div at bounding box center [262, 155] width 525 height 291
click at [9, 13] on div at bounding box center [14, 14] width 10 height 10
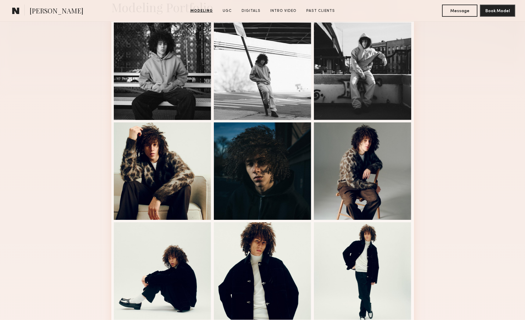
scroll to position [0, 0]
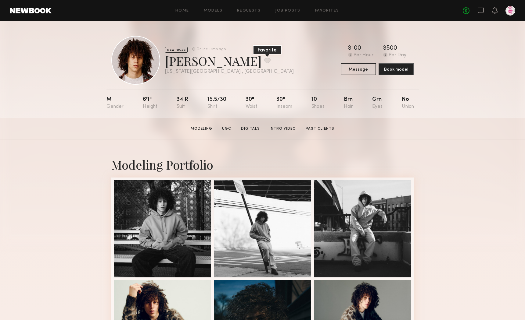
click at [264, 58] on button at bounding box center [267, 60] width 6 height 5
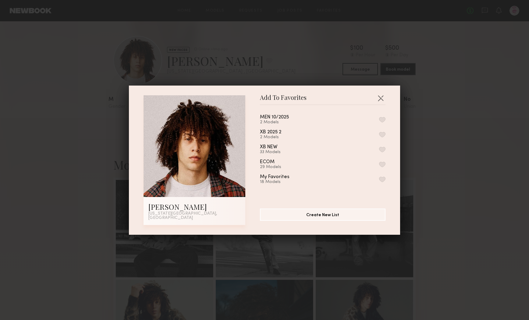
click at [379, 121] on button "button" at bounding box center [382, 119] width 6 height 5
click at [378, 98] on button "button" at bounding box center [381, 98] width 10 height 10
